Goal: Transaction & Acquisition: Obtain resource

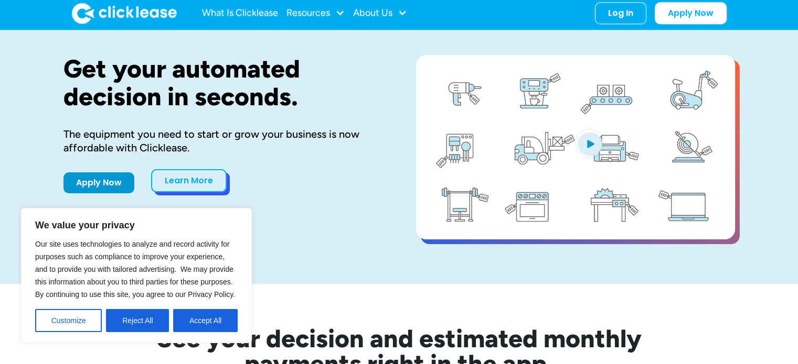
scroll to position [52, 0]
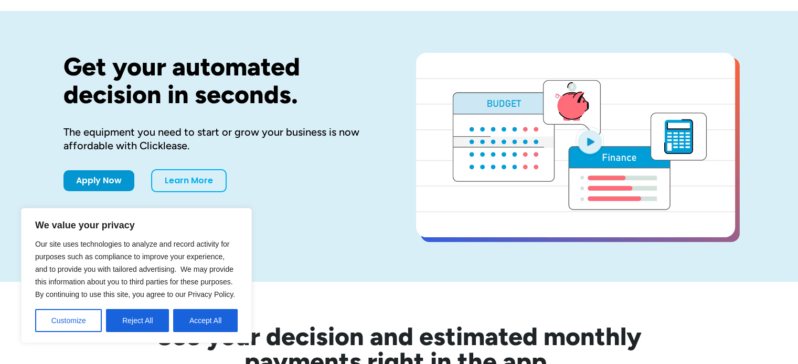
click at [200, 324] on button "Accept All" at bounding box center [205, 320] width 64 height 23
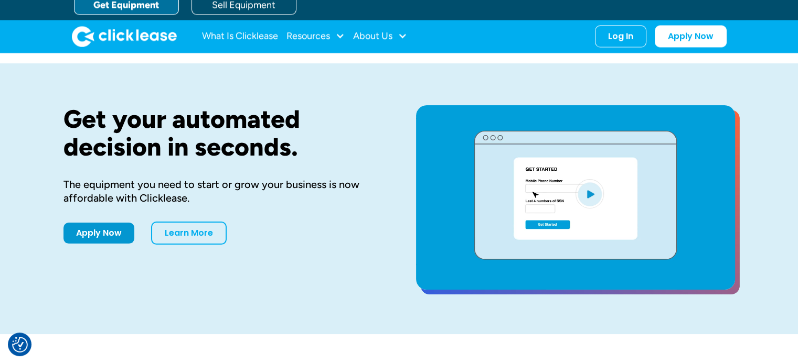
scroll to position [0, 0]
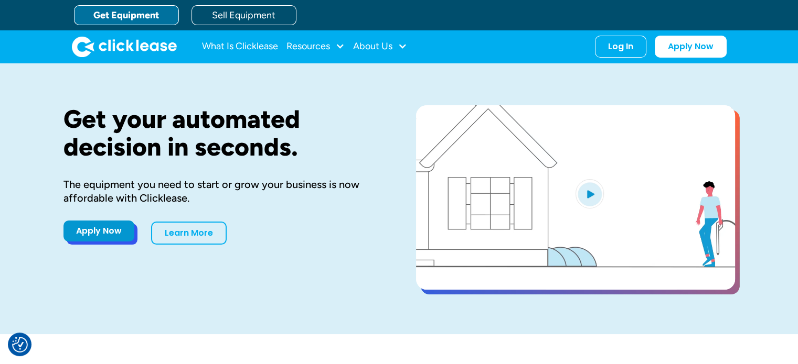
click at [102, 228] on link "Apply Now" at bounding box center [98, 231] width 71 height 21
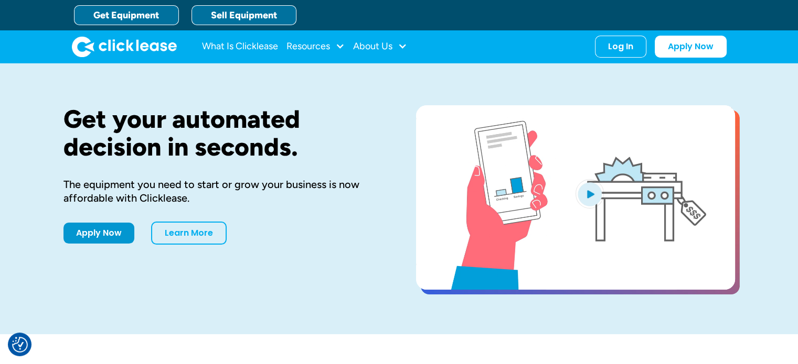
click at [227, 12] on link "Sell Equipment" at bounding box center [243, 15] width 105 height 20
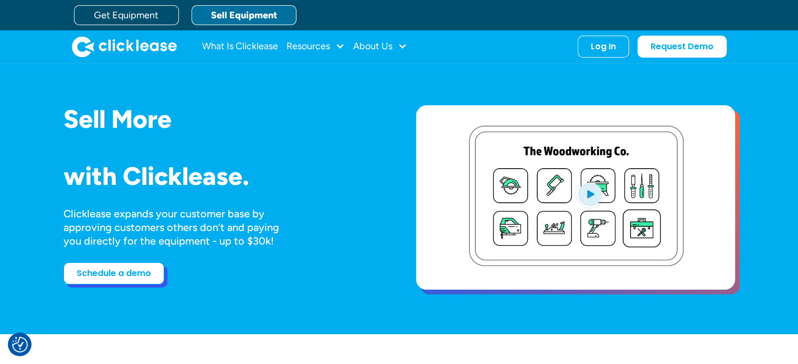
click at [124, 277] on link "Schedule a demo" at bounding box center [113, 274] width 101 height 22
click at [375, 46] on div "About Us" at bounding box center [372, 46] width 39 height 0
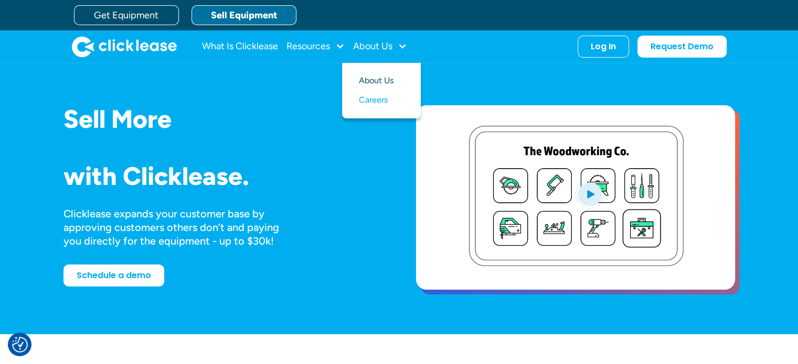
click at [380, 80] on link "About Us" at bounding box center [381, 80] width 45 height 19
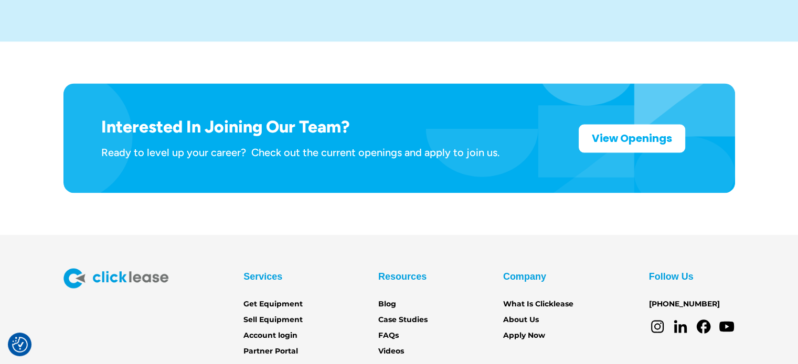
scroll to position [1743, 0]
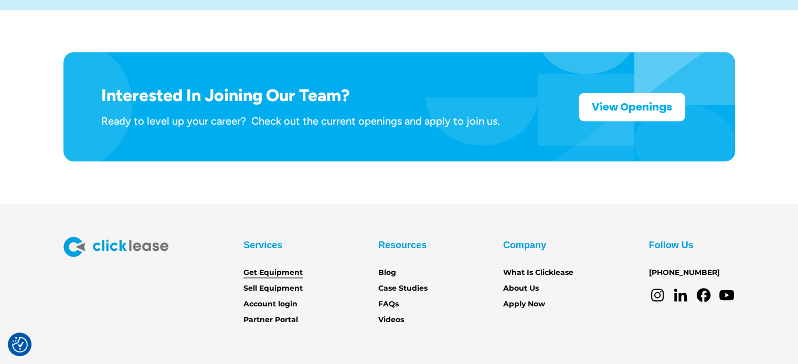
click at [287, 267] on link "Get Equipment" at bounding box center [272, 273] width 59 height 12
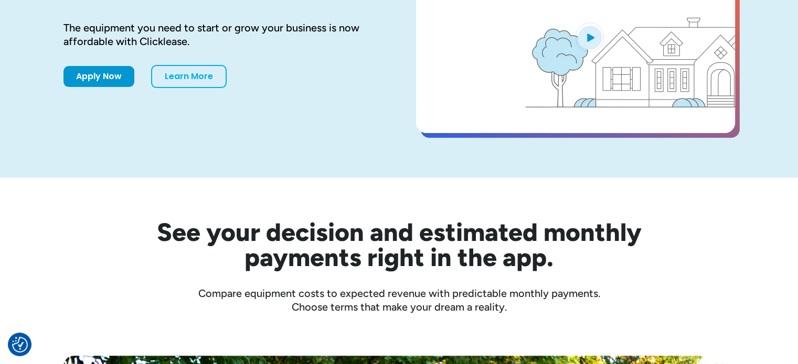
scroll to position [157, 0]
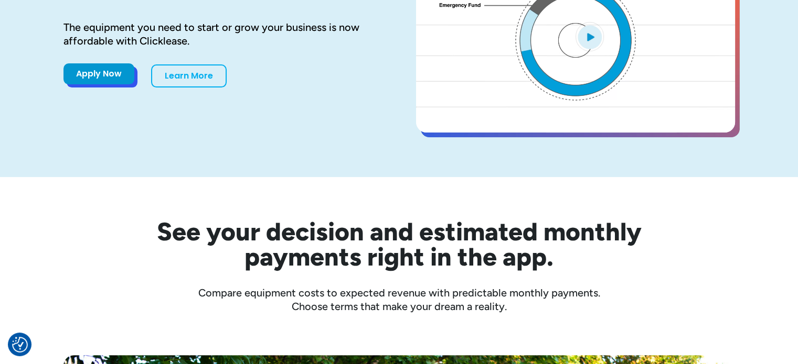
click at [93, 76] on link "Apply Now" at bounding box center [98, 73] width 71 height 21
